Goal: Browse casually

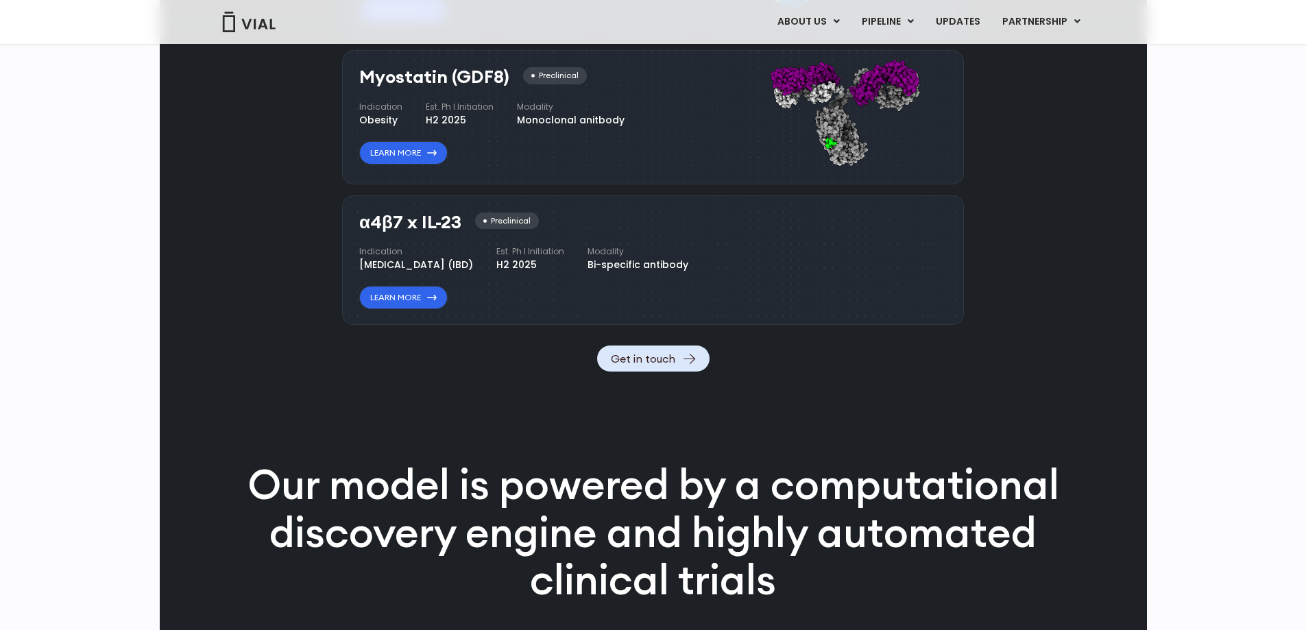
scroll to position [1987, 0]
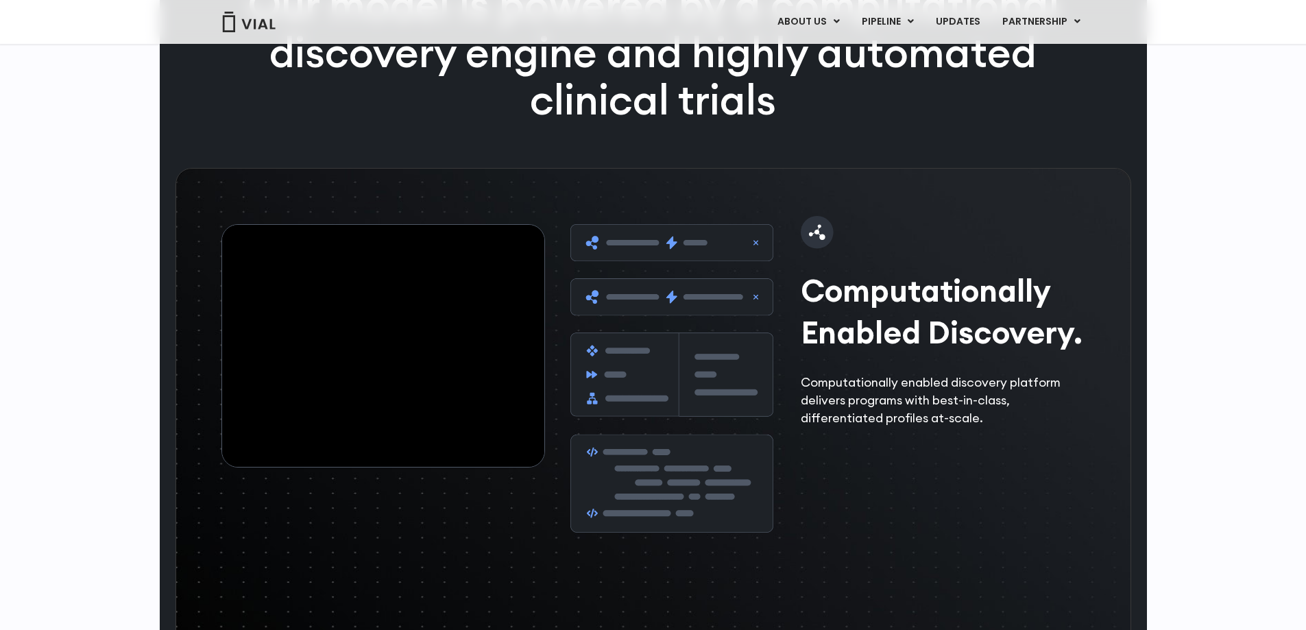
drag, startPoint x: 357, startPoint y: 565, endPoint x: 381, endPoint y: 508, distance: 62.4
click at [381, 467] on video at bounding box center [383, 346] width 323 height 242
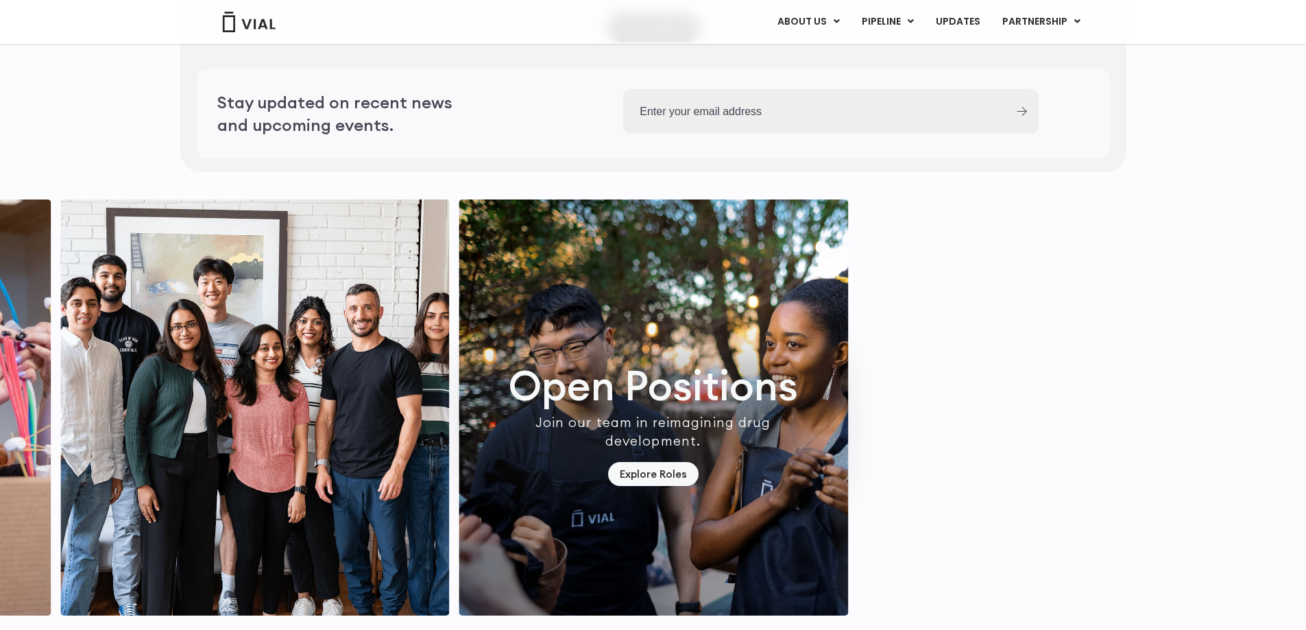
scroll to position [4020, 0]
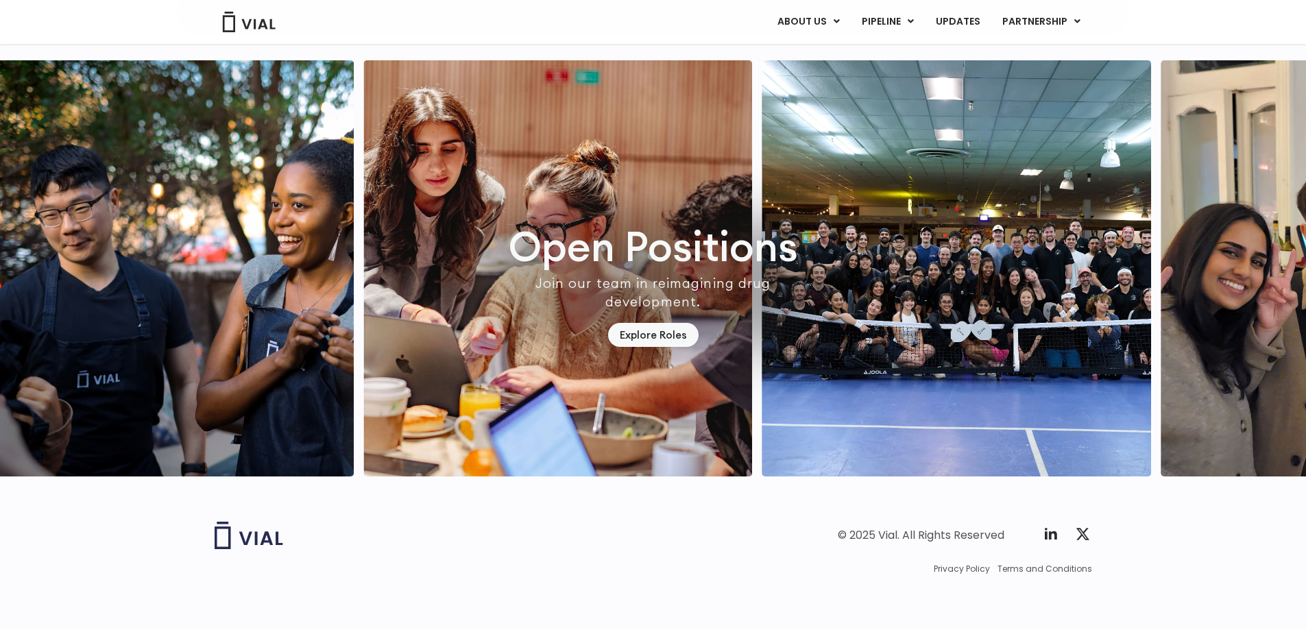
click at [363, 374] on img "2 / 7" at bounding box center [557, 268] width 389 height 416
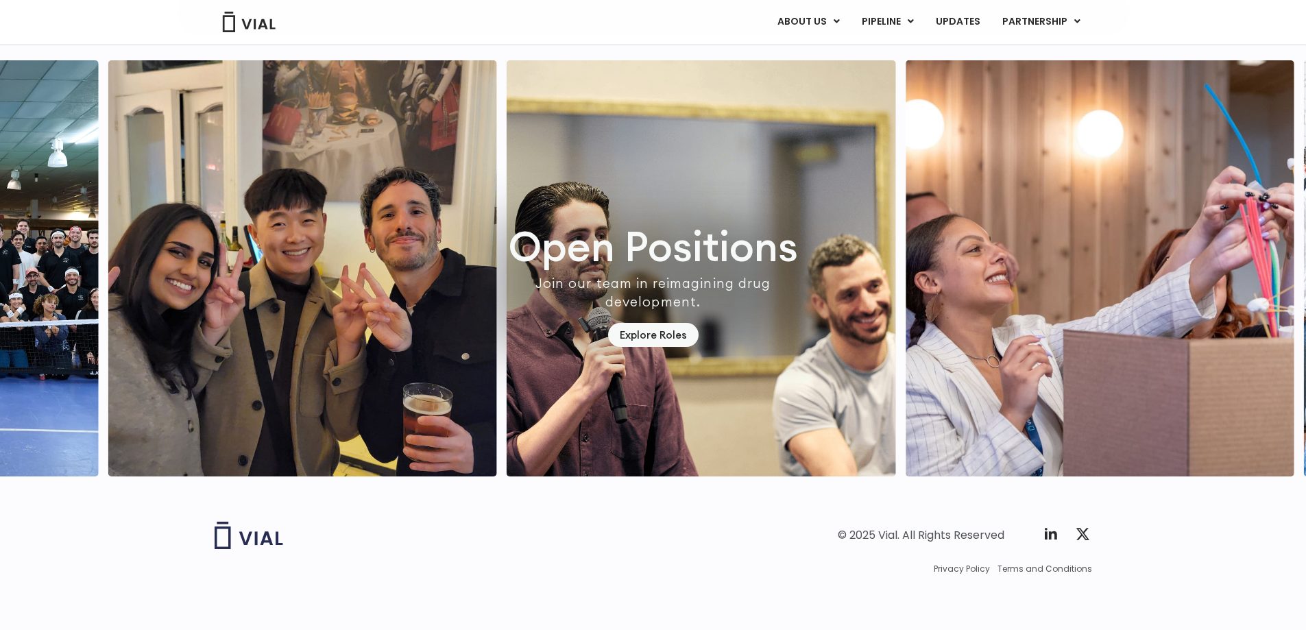
click at [339, 396] on img "4 / 7" at bounding box center [302, 268] width 389 height 416
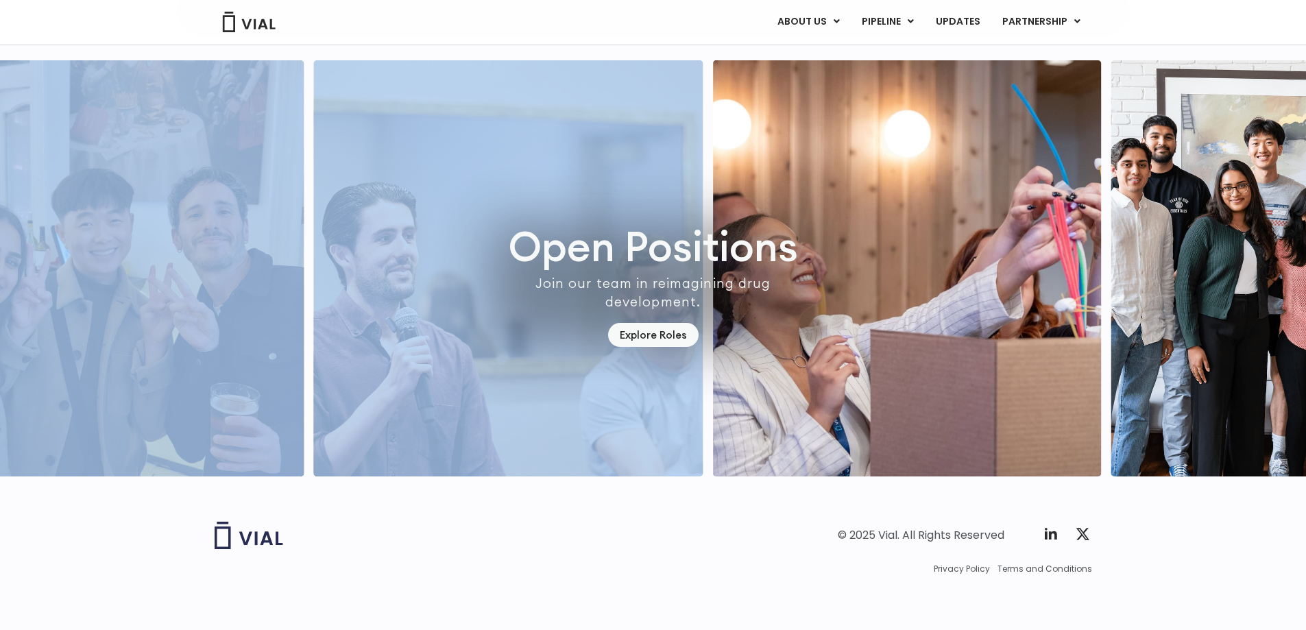
drag, startPoint x: 1101, startPoint y: 317, endPoint x: 572, endPoint y: 339, distance: 530.2
click at [572, 339] on div at bounding box center [653, 268] width 1306 height 416
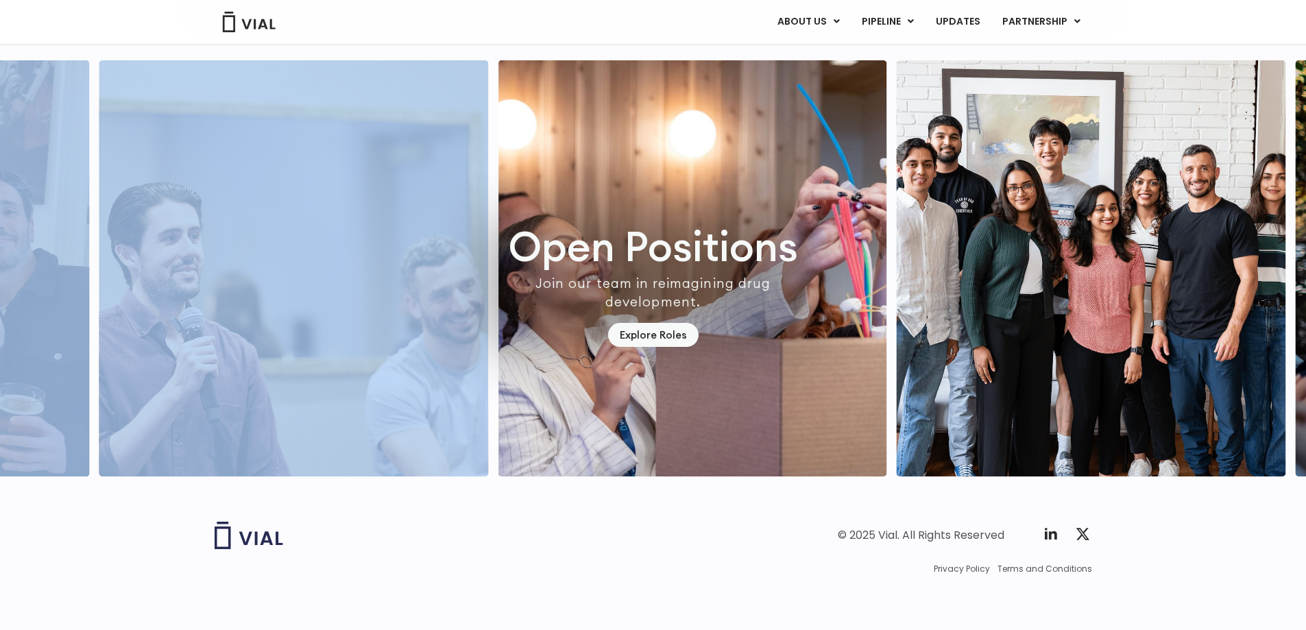
click at [809, 384] on img "6 / 7" at bounding box center [692, 268] width 389 height 416
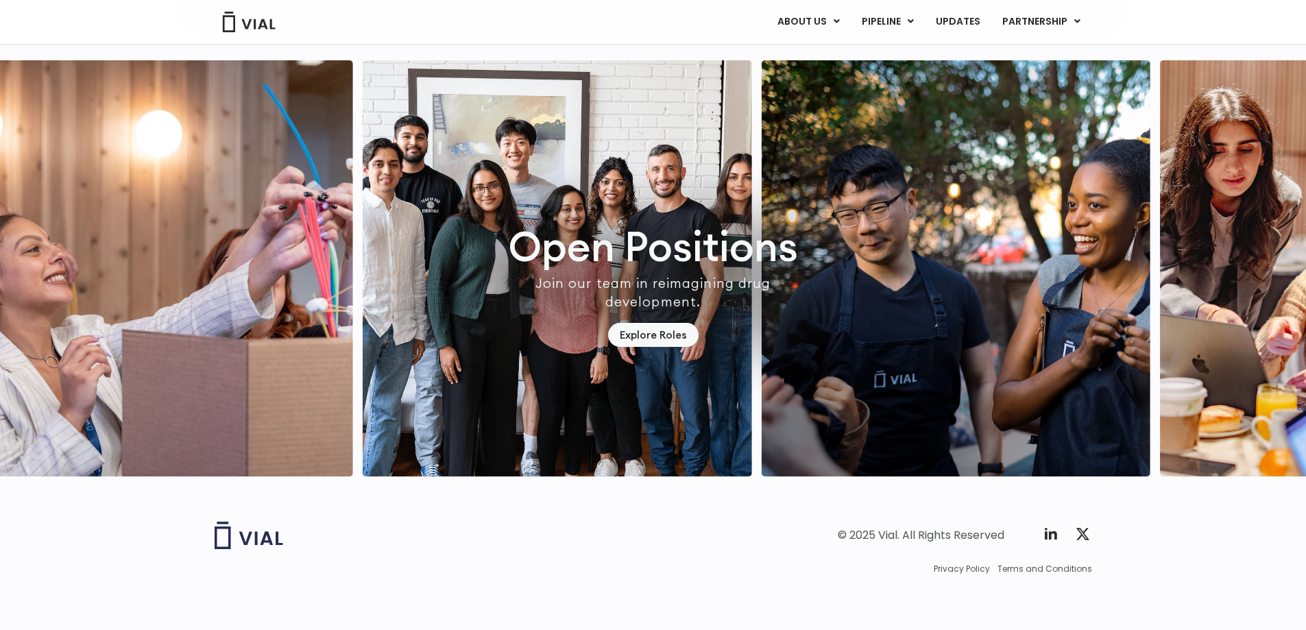
click at [488, 417] on img "7 / 7" at bounding box center [557, 268] width 389 height 416
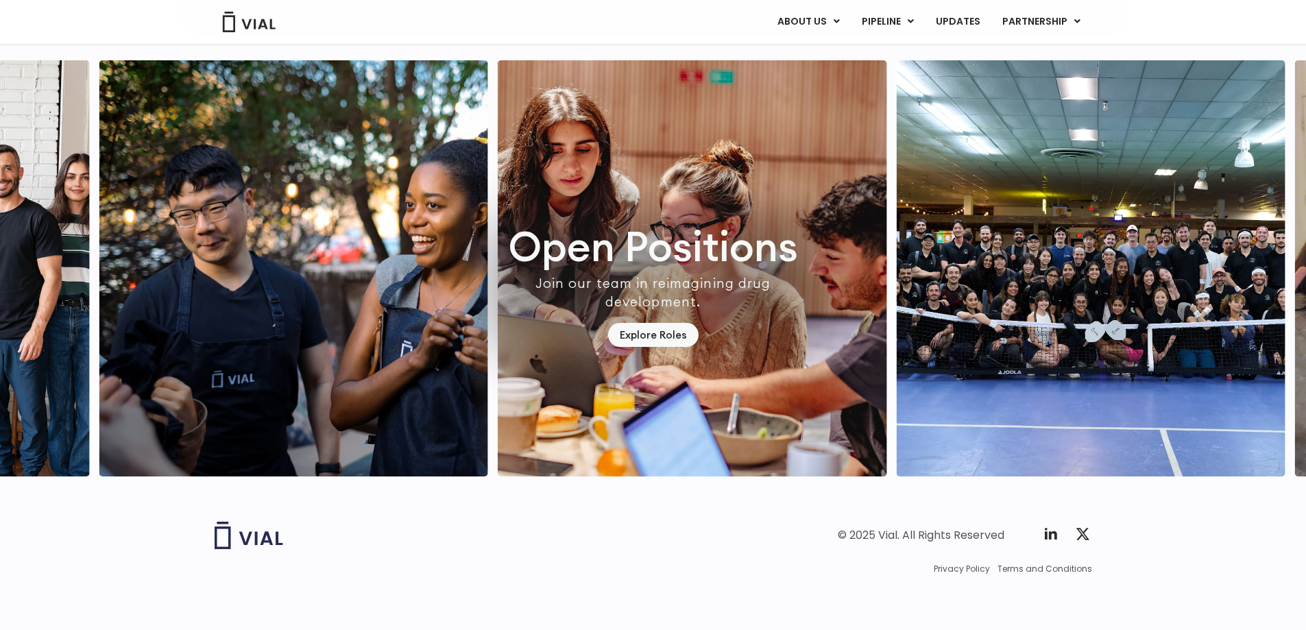
click at [498, 402] on img "2 / 7" at bounding box center [692, 268] width 389 height 416
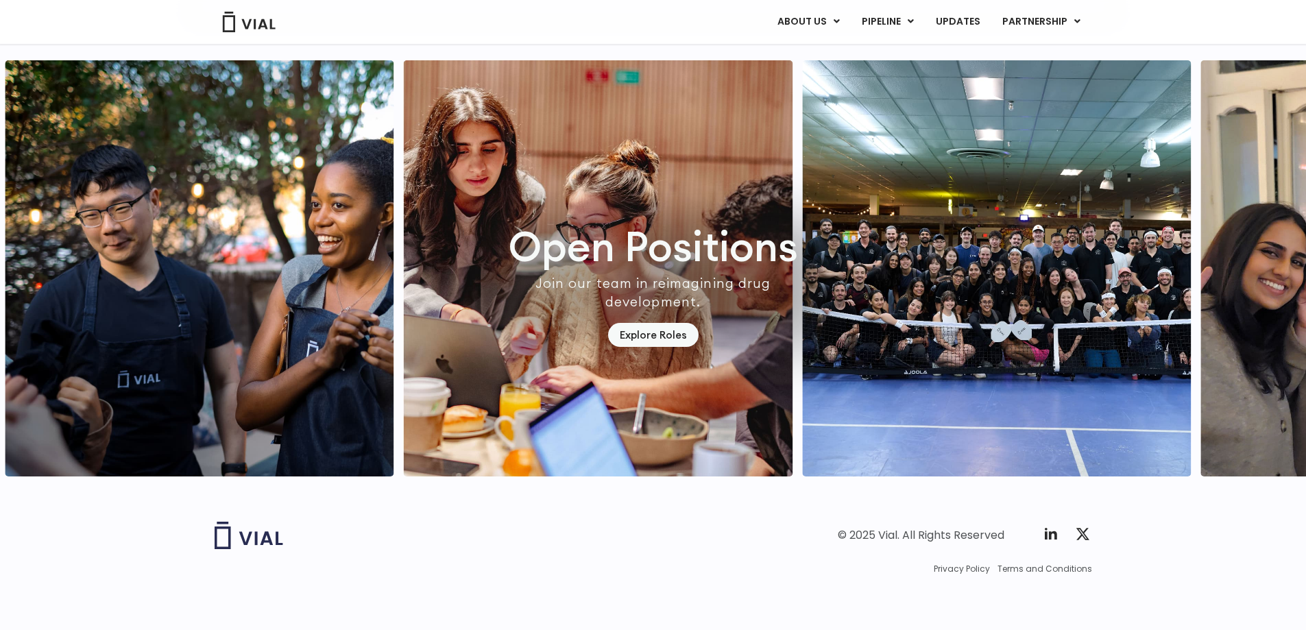
click at [572, 510] on footer "© 2025 Vial. All Rights Reserved Twitter X Logo Privacy Policy Terms and Condit…" at bounding box center [653, 563] width 1306 height 133
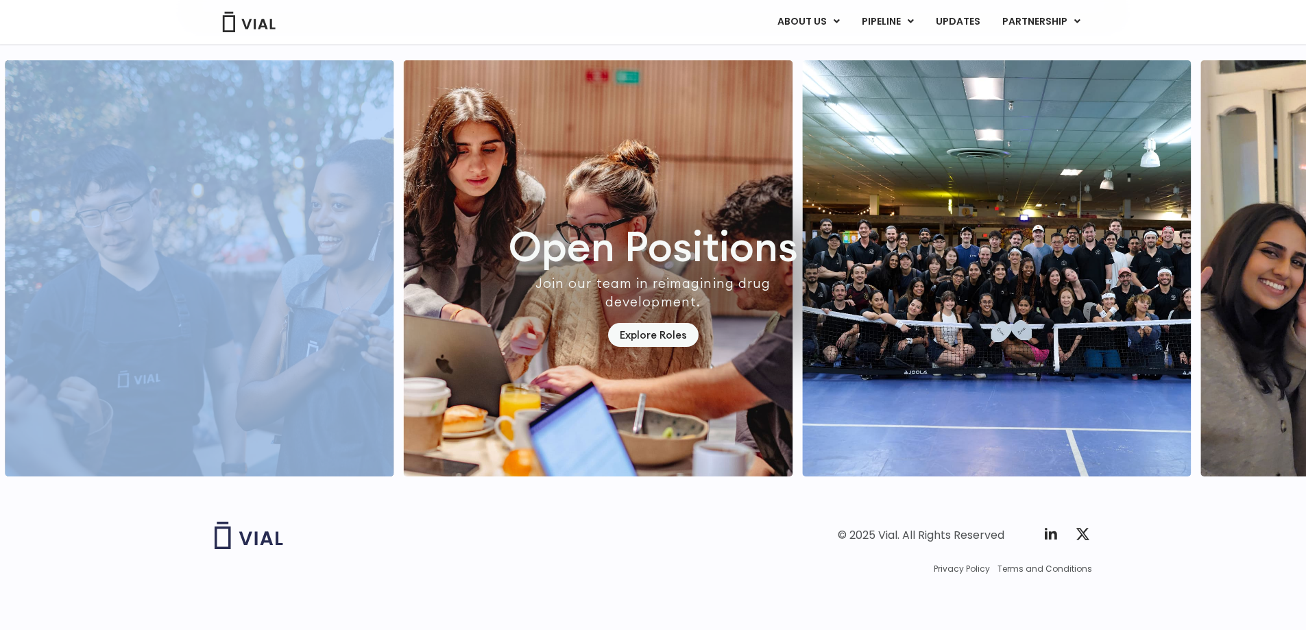
drag, startPoint x: 798, startPoint y: 448, endPoint x: 66, endPoint y: 428, distance: 732.9
click at [73, 428] on div at bounding box center [653, 268] width 1306 height 416
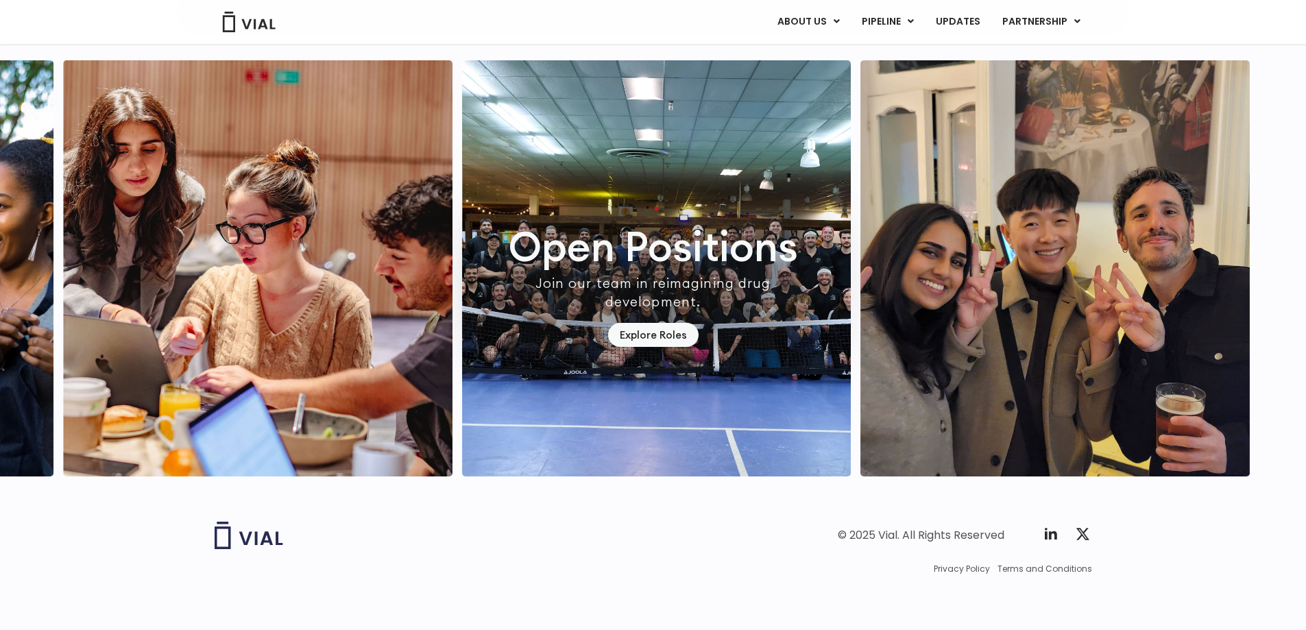
click at [766, 367] on img "3 / 7" at bounding box center [656, 268] width 389 height 416
